Goal: Transaction & Acquisition: Purchase product/service

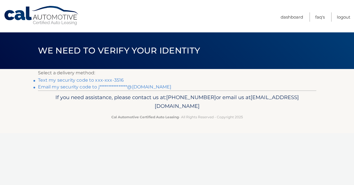
click at [97, 80] on link "Text my security code to xxx-xxx-3516" at bounding box center [81, 79] width 86 height 5
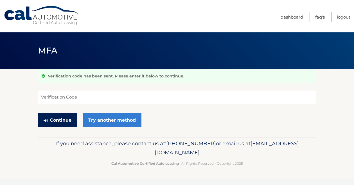
click at [61, 123] on button "Continue" at bounding box center [57, 120] width 39 height 14
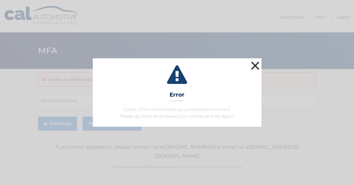
click at [260, 64] on button "×" at bounding box center [255, 65] width 11 height 11
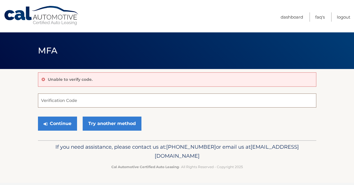
click at [77, 101] on input "Verification Code" at bounding box center [177, 100] width 278 height 14
type input "444534"
click at [64, 122] on button "Continue" at bounding box center [57, 123] width 39 height 14
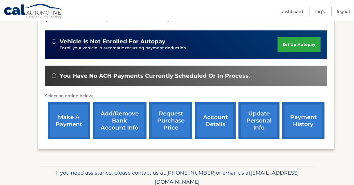
scroll to position [143, 0]
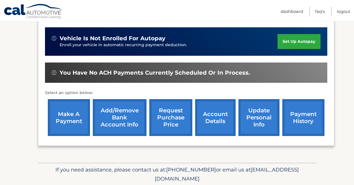
click at [67, 116] on link "make a payment" at bounding box center [69, 117] width 42 height 37
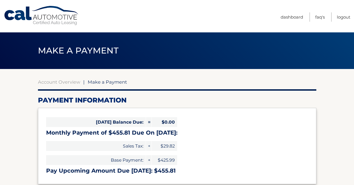
select select "ZGQ4ZmI0YzAtZjk2NC00MGIyLThiMzQtZmRkNzAxODMxM2Nk"
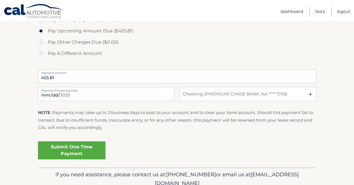
scroll to position [192, 0]
click at [72, 149] on link "Submit One Time Payment" at bounding box center [71, 150] width 67 height 18
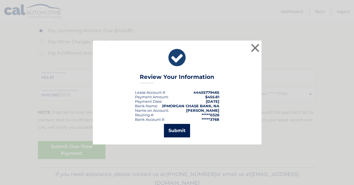
click at [179, 128] on button "Submit" at bounding box center [177, 130] width 26 height 13
